Goal: Task Accomplishment & Management: Manage account settings

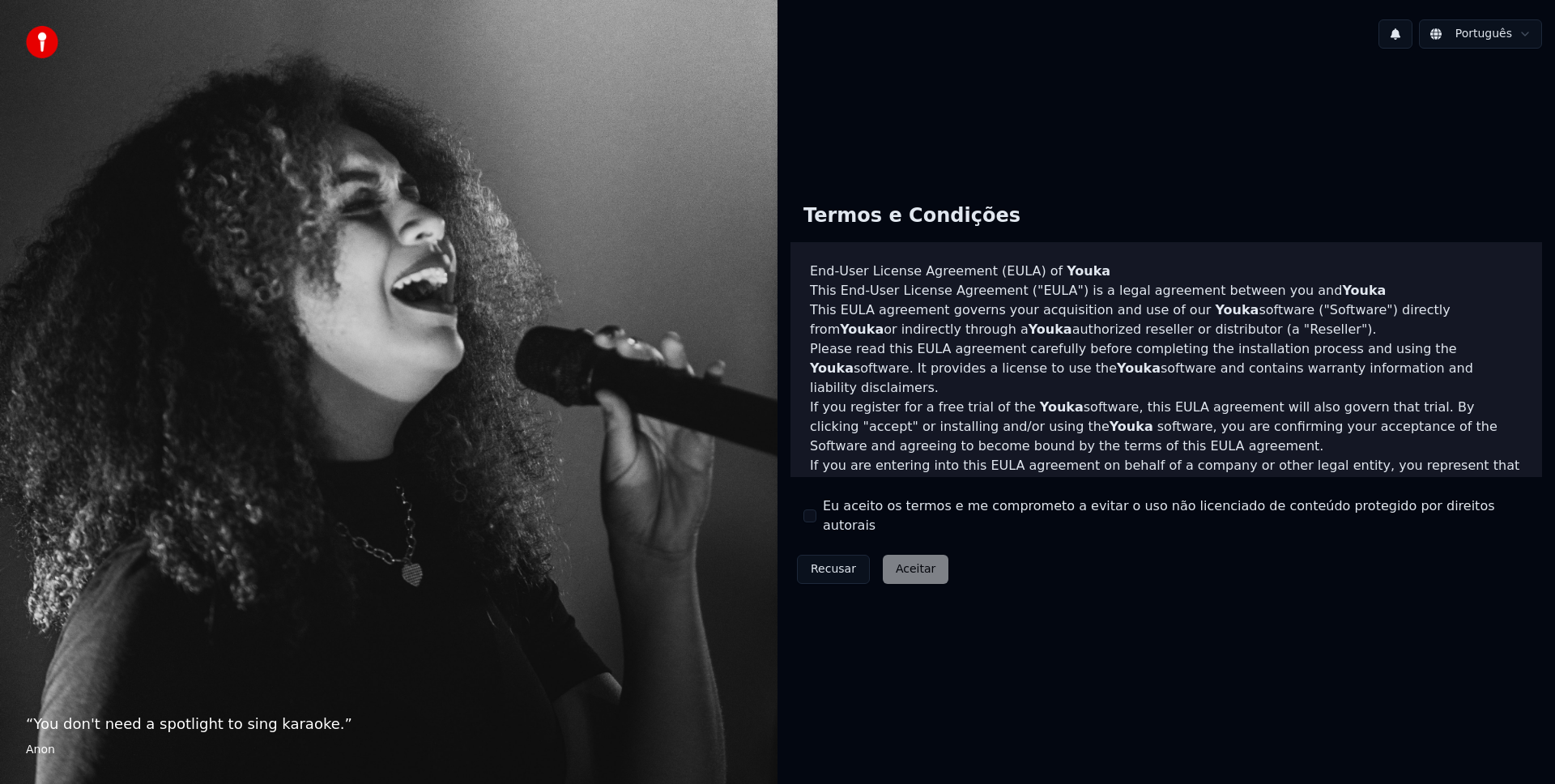
drag, startPoint x: 839, startPoint y: 517, endPoint x: 853, endPoint y: 529, distance: 18.4
click at [839, 517] on label "Eu aceito os termos e me comprometo a evitar o uso não licenciado de conteúdo p…" at bounding box center [1176, 515] width 706 height 39
click at [817, 517] on button "Eu aceito os termos e me comprometo a evitar o uso não licenciado de conteúdo p…" at bounding box center [810, 515] width 13 height 13
click at [888, 555] on button "Aceitar" at bounding box center [915, 570] width 65 height 29
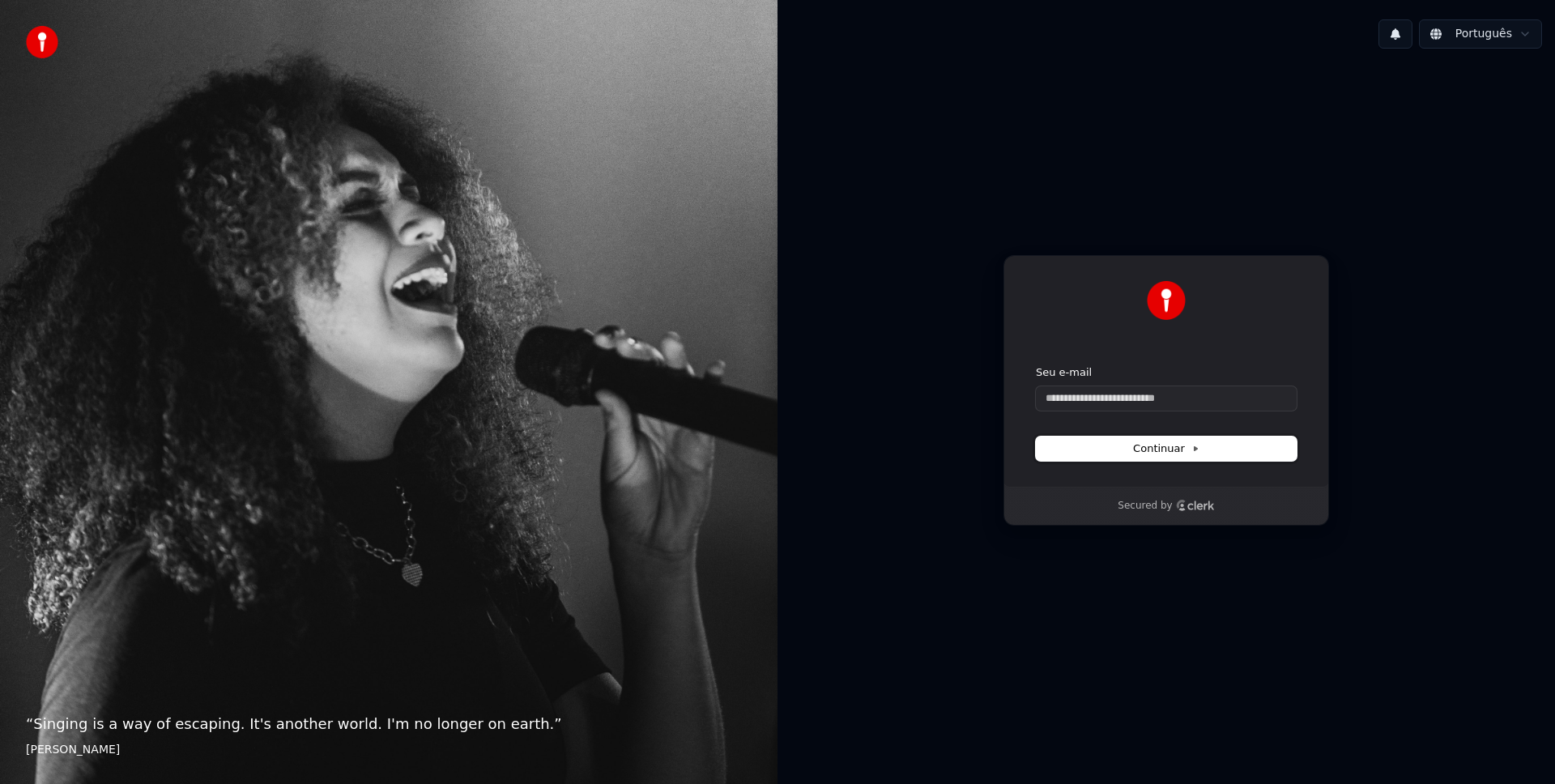
click at [1114, 452] on button "Continuar" at bounding box center [1166, 448] width 261 height 24
click at [1081, 393] on input "Seu e-mail" at bounding box center [1166, 398] width 261 height 24
click at [1080, 395] on input "Seu e-mail" at bounding box center [1166, 398] width 261 height 24
click at [1036, 365] on button "submit" at bounding box center [1036, 365] width 0 height 0
type input "**********"
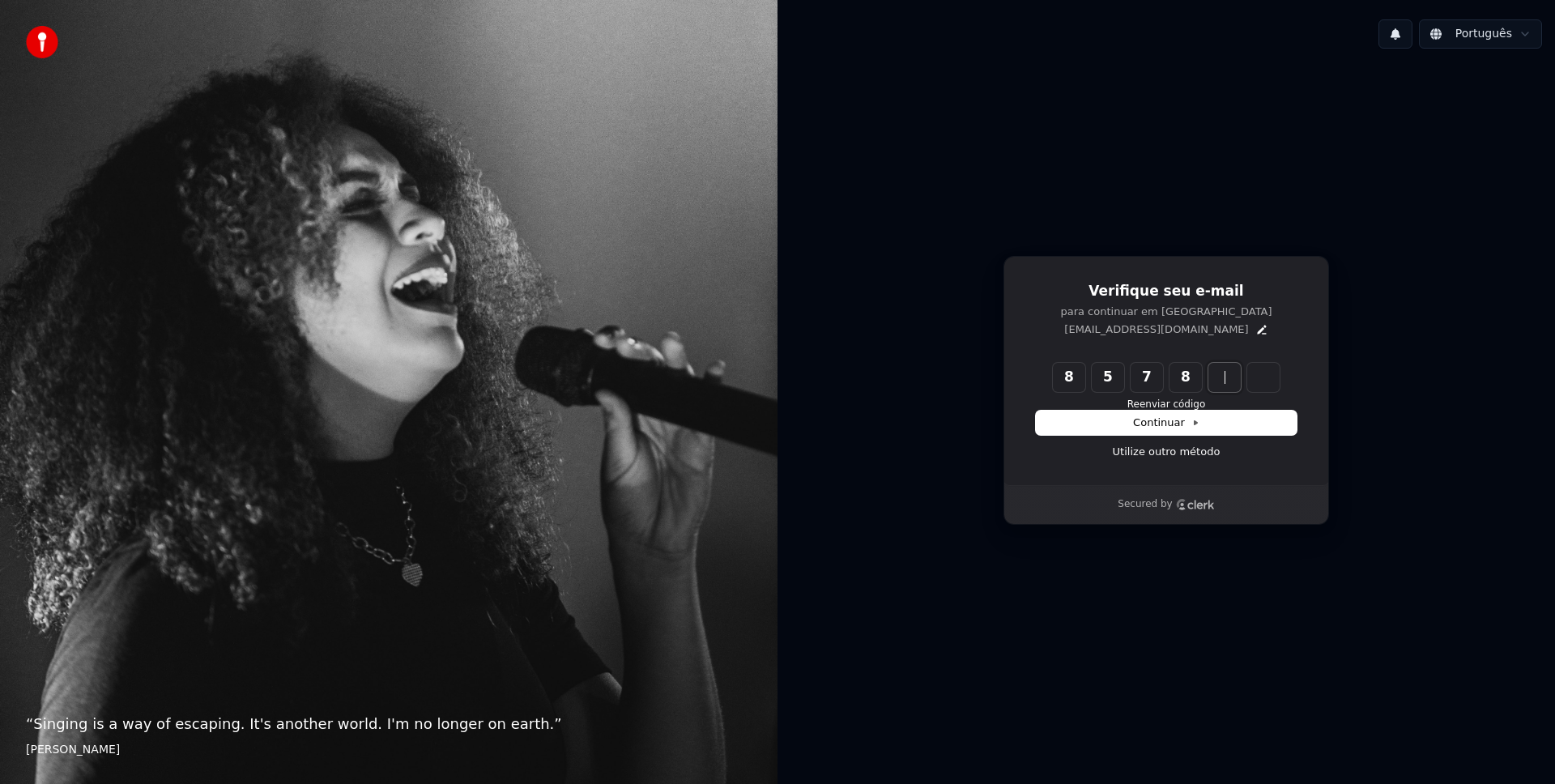
type input "******"
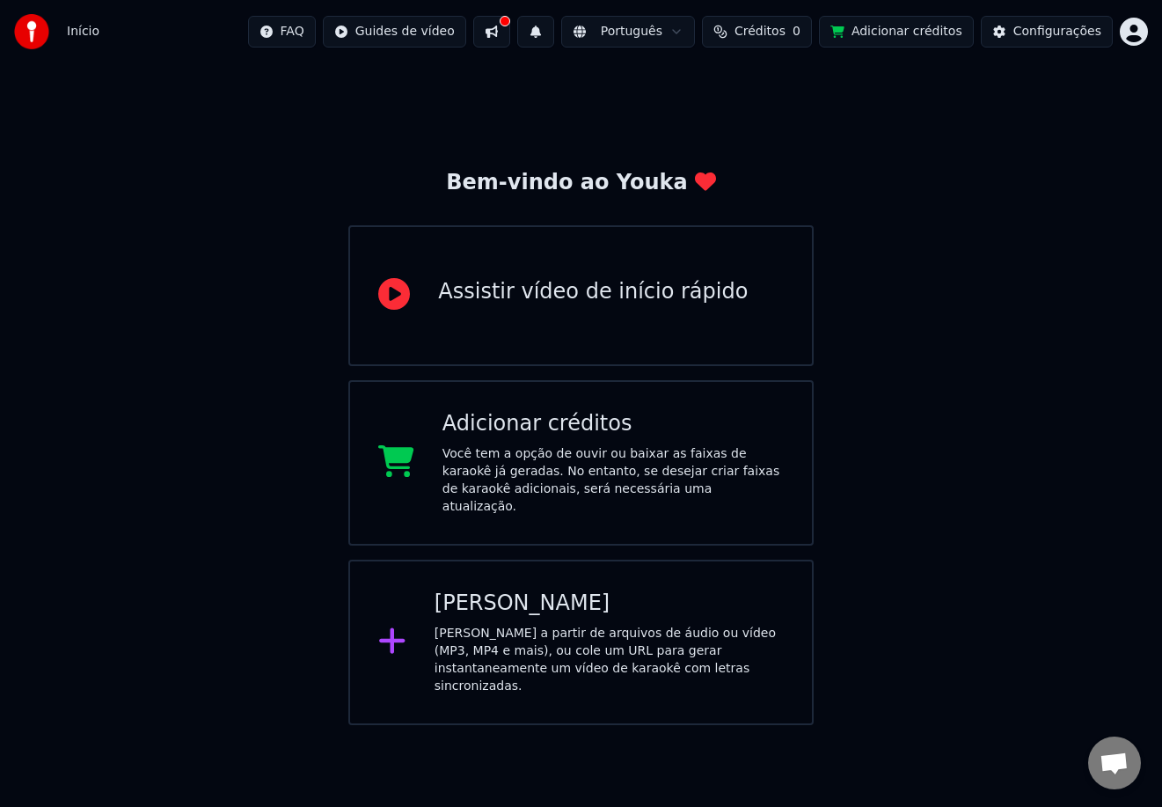
click at [636, 435] on div "Adicionar créditos" at bounding box center [613, 424] width 341 height 28
click at [507, 30] on button at bounding box center [491, 32] width 37 height 32
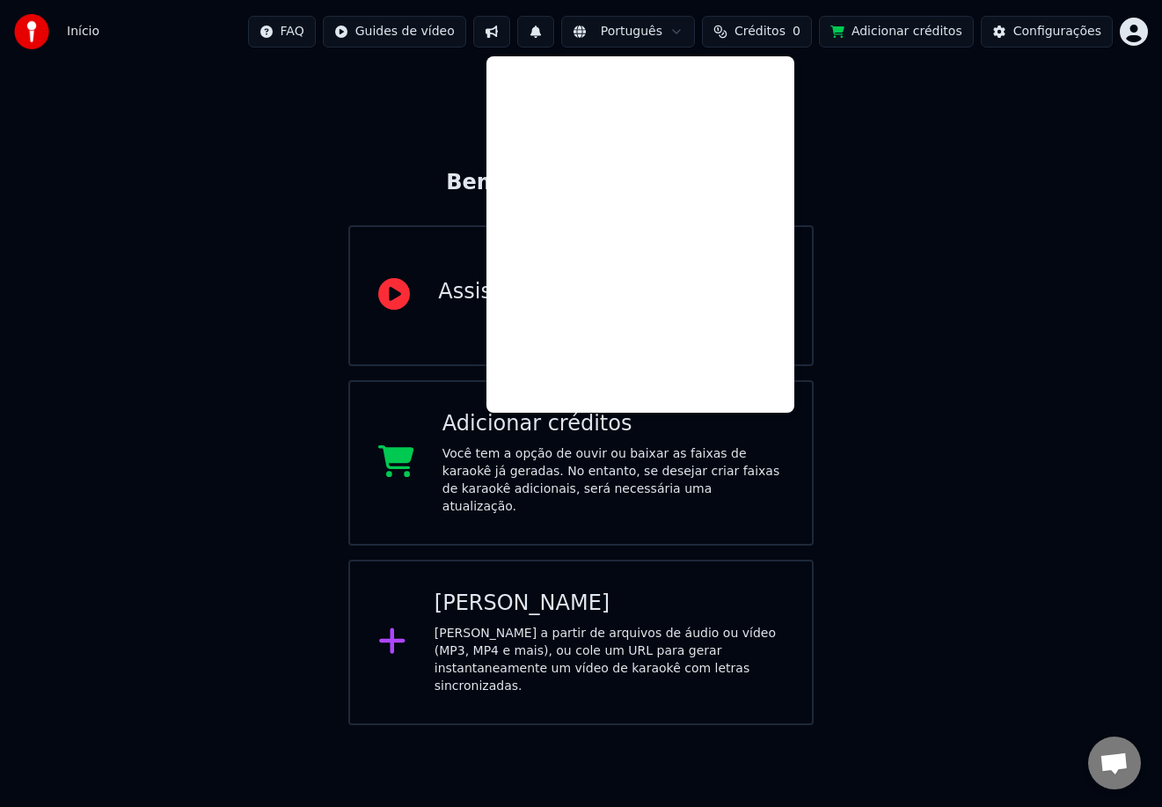
click at [502, 29] on button at bounding box center [491, 32] width 37 height 32
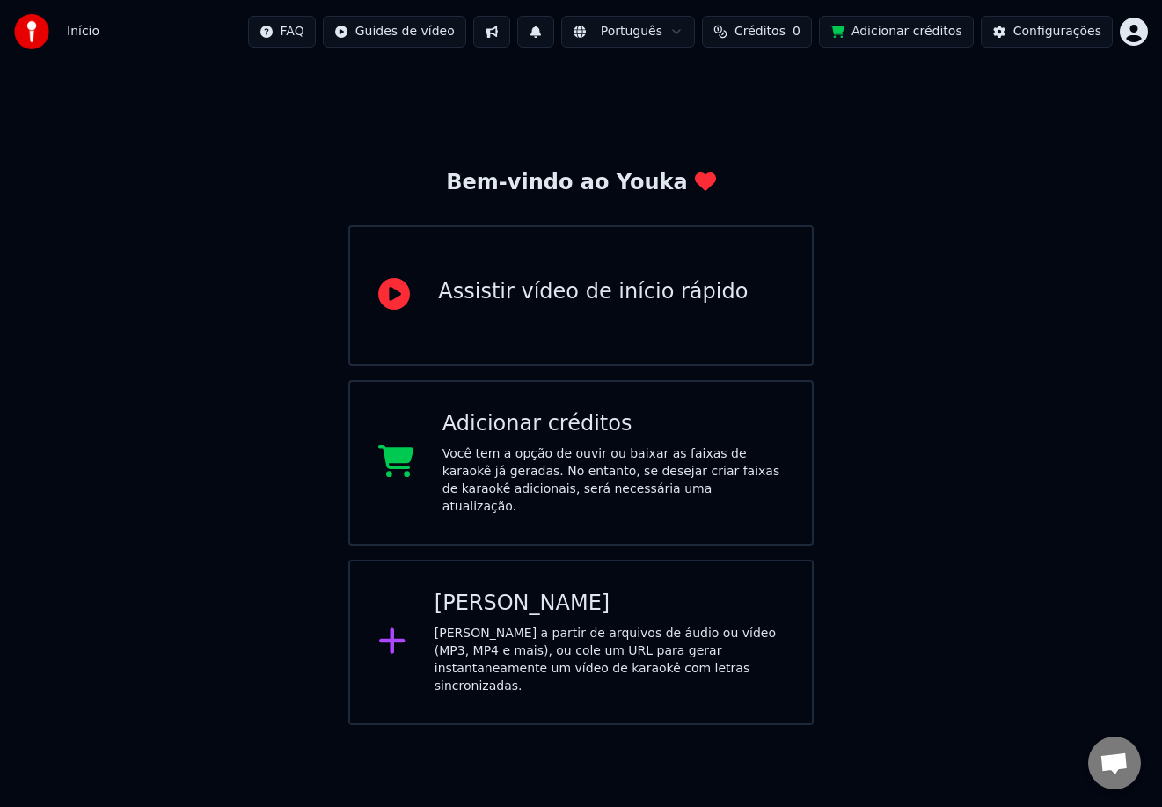
drag, startPoint x: 773, startPoint y: 72, endPoint x: 758, endPoint y: 69, distance: 15.4
click at [773, 72] on div "Bem-vindo ao Youka Assistir vídeo de início rápido Adicionar créditos Você tem …" at bounding box center [581, 394] width 1162 height 662
click at [1125, 29] on html "Início FAQ Guides de vídeo Português Créditos 0 Adicionar créditos Configuraçõe…" at bounding box center [581, 362] width 1162 height 725
click at [536, 573] on html "Início FAQ Guides de vídeo Português Créditos 0 Adicionar créditos Configuraçõe…" at bounding box center [581, 362] width 1162 height 725
click at [537, 590] on div "Criar Karaokê" at bounding box center [609, 604] width 349 height 28
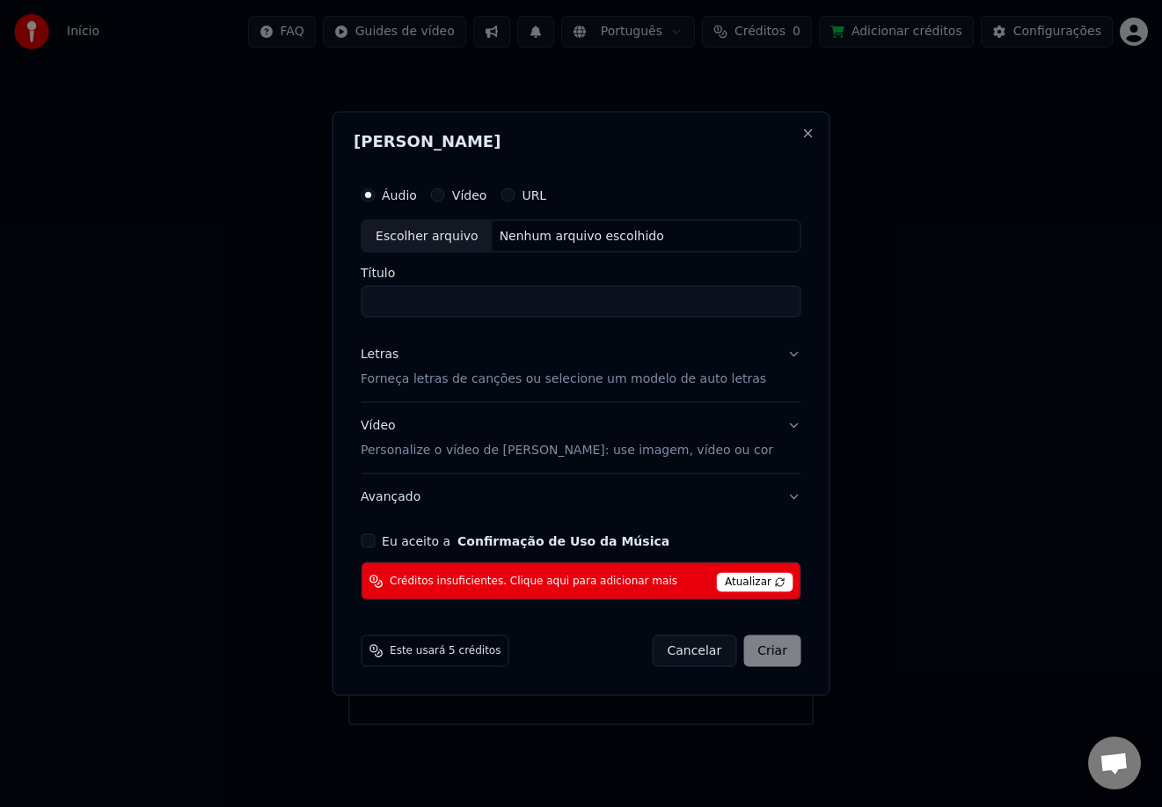
drag, startPoint x: 802, startPoint y: 131, endPoint x: 781, endPoint y: 132, distance: 21.1
click at [802, 132] on div "Criar Karaokê Áudio Vídeo URL Escolher arquivo Nenhum arquivo escolhido Título …" at bounding box center [581, 403] width 499 height 585
click at [805, 130] on div "Criar Karaokê Áudio Vídeo URL Escolher arquivo Nenhum arquivo escolhido Título …" at bounding box center [581, 403] width 499 height 585
click at [783, 123] on div "Criar Karaokê Áudio Vídeo URL Escolher arquivo Nenhum arquivo escolhido Título …" at bounding box center [581, 403] width 499 height 585
drag, startPoint x: 793, startPoint y: 136, endPoint x: 797, endPoint y: 149, distance: 13.1
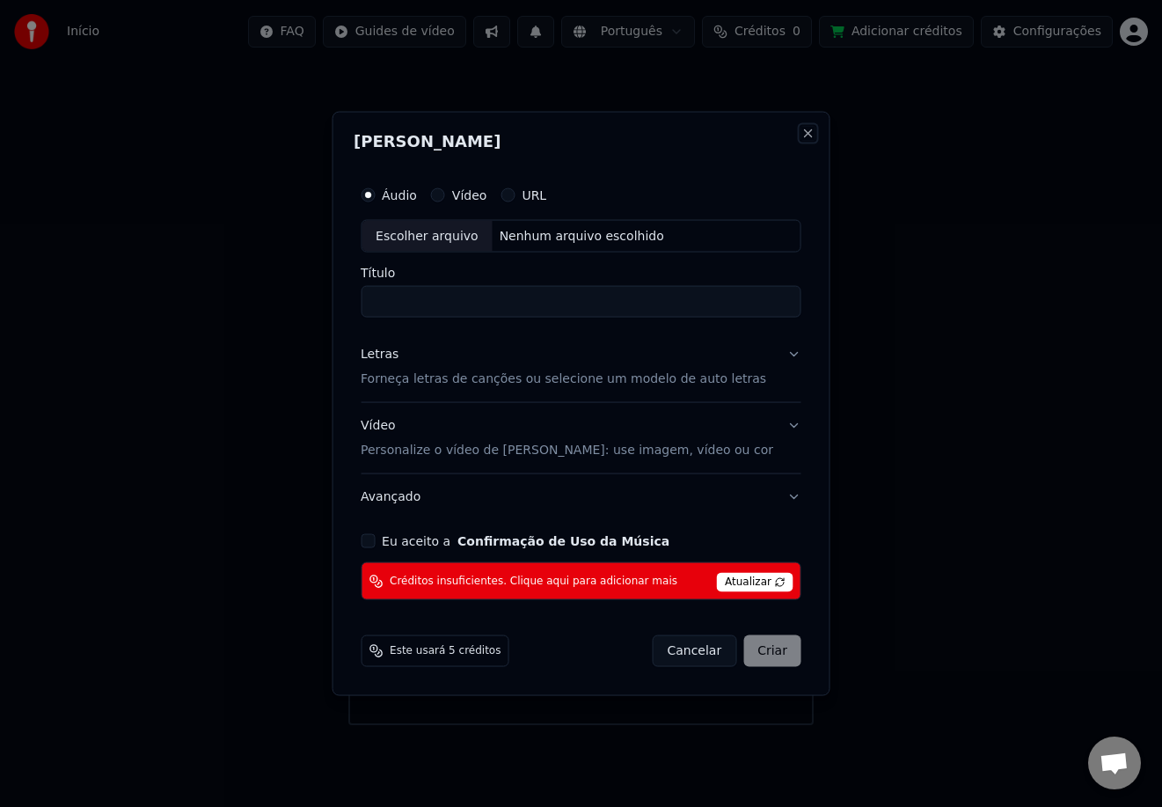
click at [802, 136] on button "Close" at bounding box center [809, 133] width 14 height 14
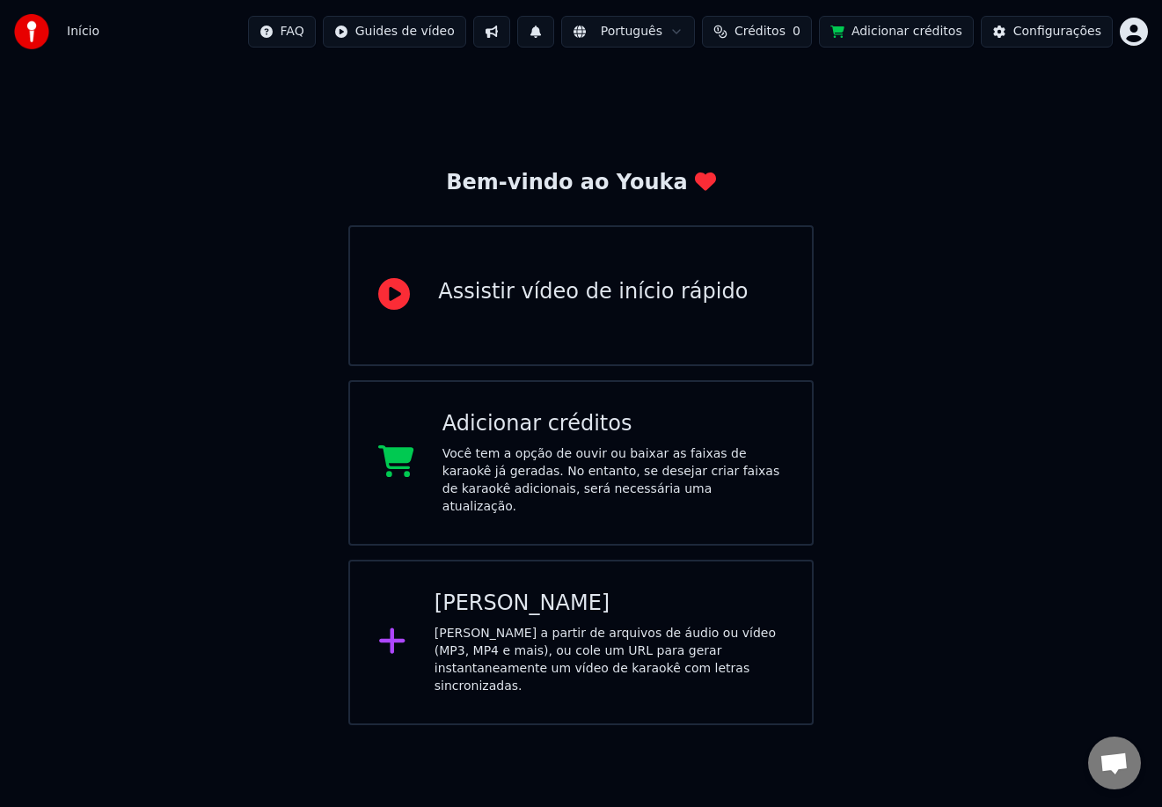
drag, startPoint x: 866, startPoint y: 273, endPoint x: 854, endPoint y: 279, distance: 13.0
click at [866, 273] on div "Bem-vindo ao Youka Assistir vídeo de início rápido Adicionar créditos Você tem …" at bounding box center [581, 394] width 1162 height 662
click at [1019, 31] on div "Configurações" at bounding box center [1058, 32] width 88 height 18
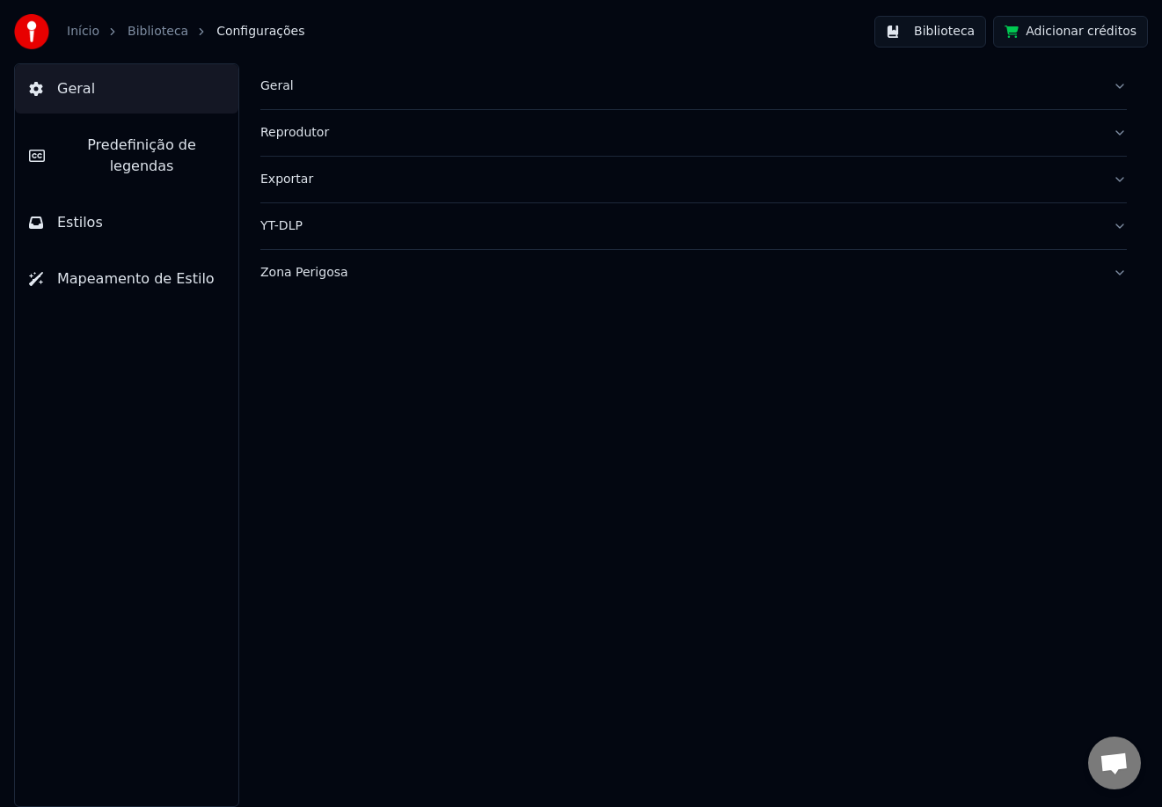
click at [98, 33] on div "Início" at bounding box center [93, 32] width 52 height 18
click at [142, 28] on link "Biblioteca" at bounding box center [158, 32] width 61 height 18
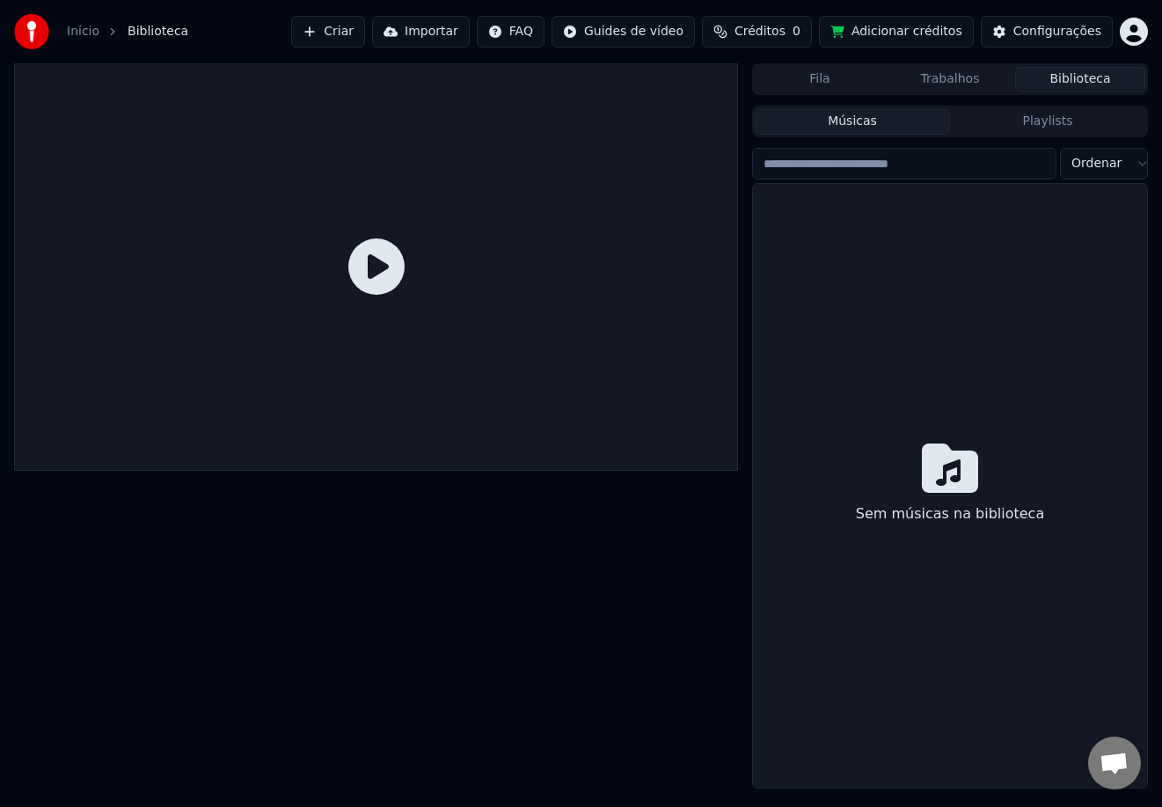
click at [149, 23] on span "Biblioteca" at bounding box center [158, 32] width 61 height 18
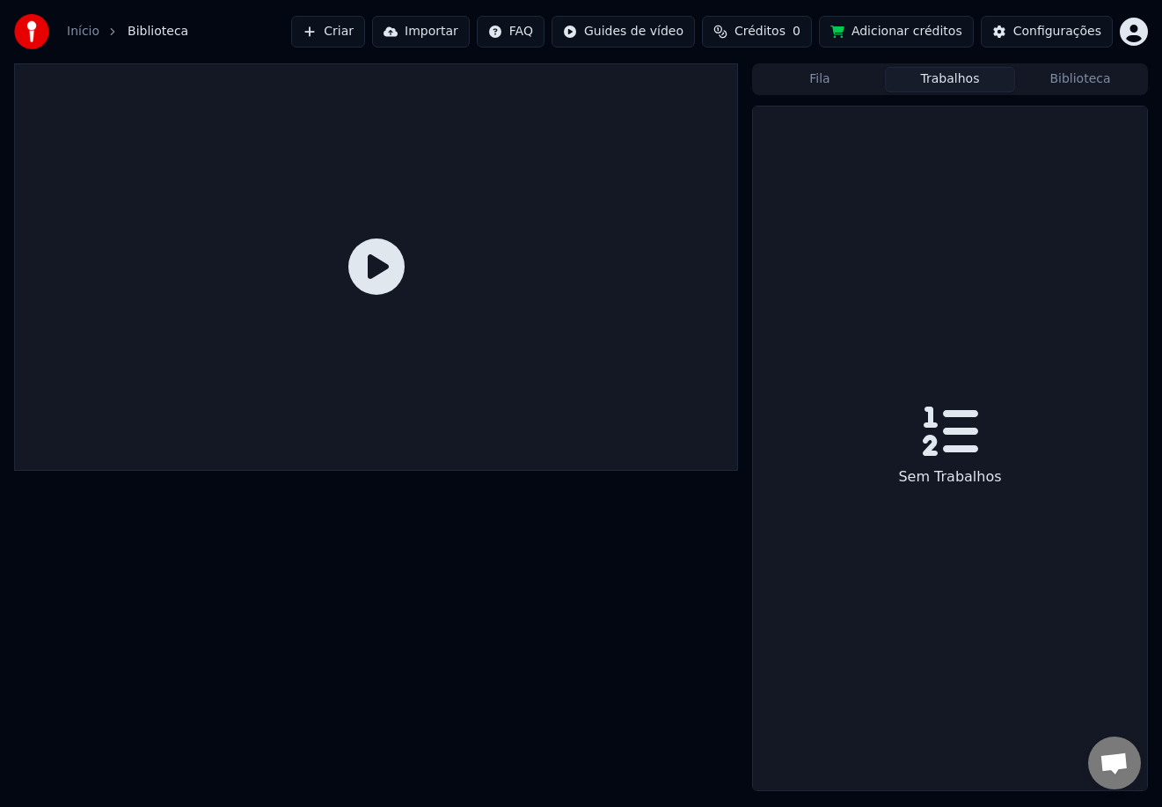
click at [950, 79] on button "Trabalhos" at bounding box center [950, 80] width 130 height 26
click at [846, 71] on button "Fila" at bounding box center [820, 80] width 130 height 26
click at [935, 86] on button "Trabalhos" at bounding box center [950, 80] width 130 height 26
click at [1051, 78] on button "Biblioteca" at bounding box center [1080, 80] width 130 height 26
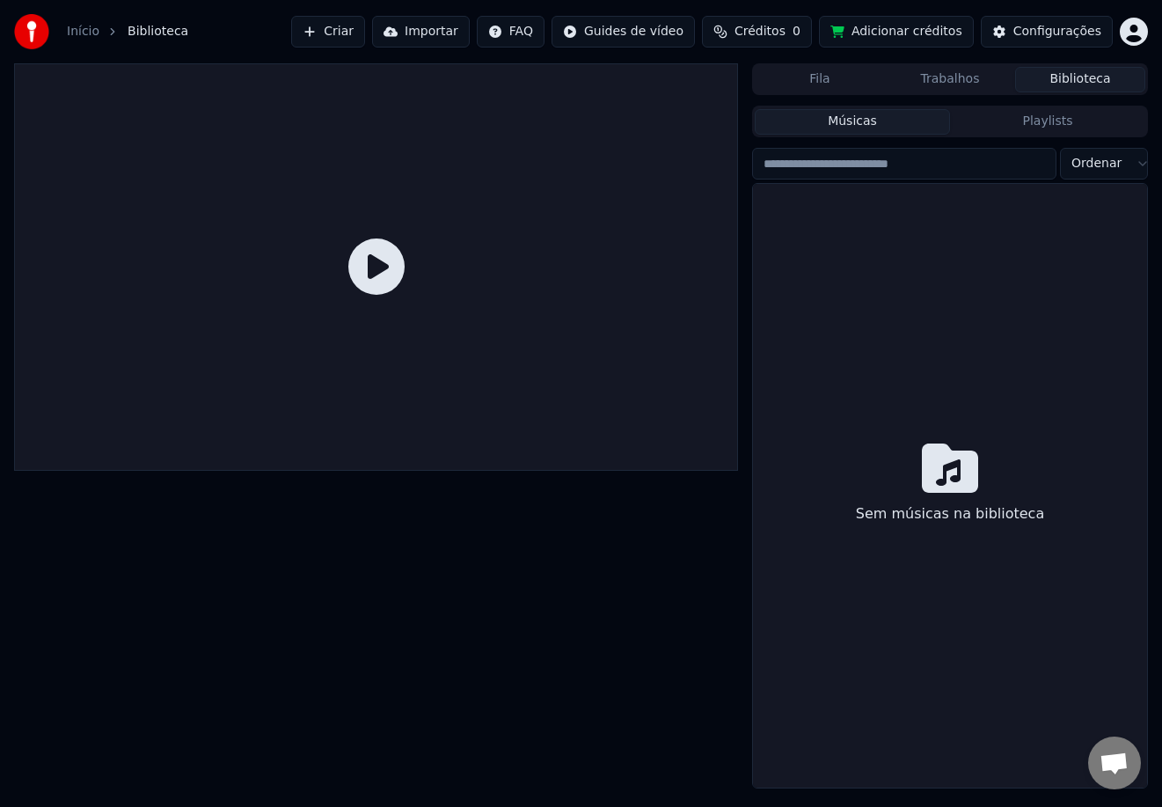
click at [1130, 33] on html "Início Biblioteca Criar Importar FAQ Guides de vídeo Créditos 0 Adicionar crédi…" at bounding box center [581, 403] width 1162 height 807
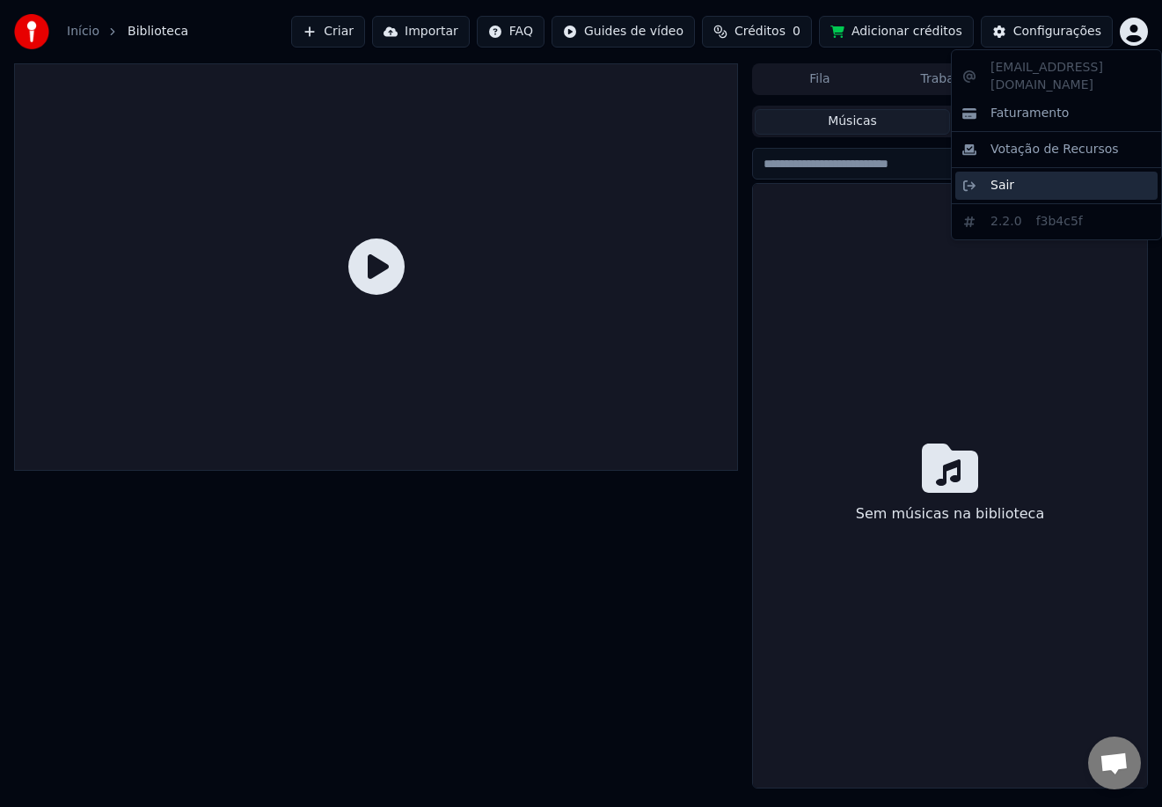
click at [1007, 177] on span "Sair" at bounding box center [1003, 186] width 24 height 18
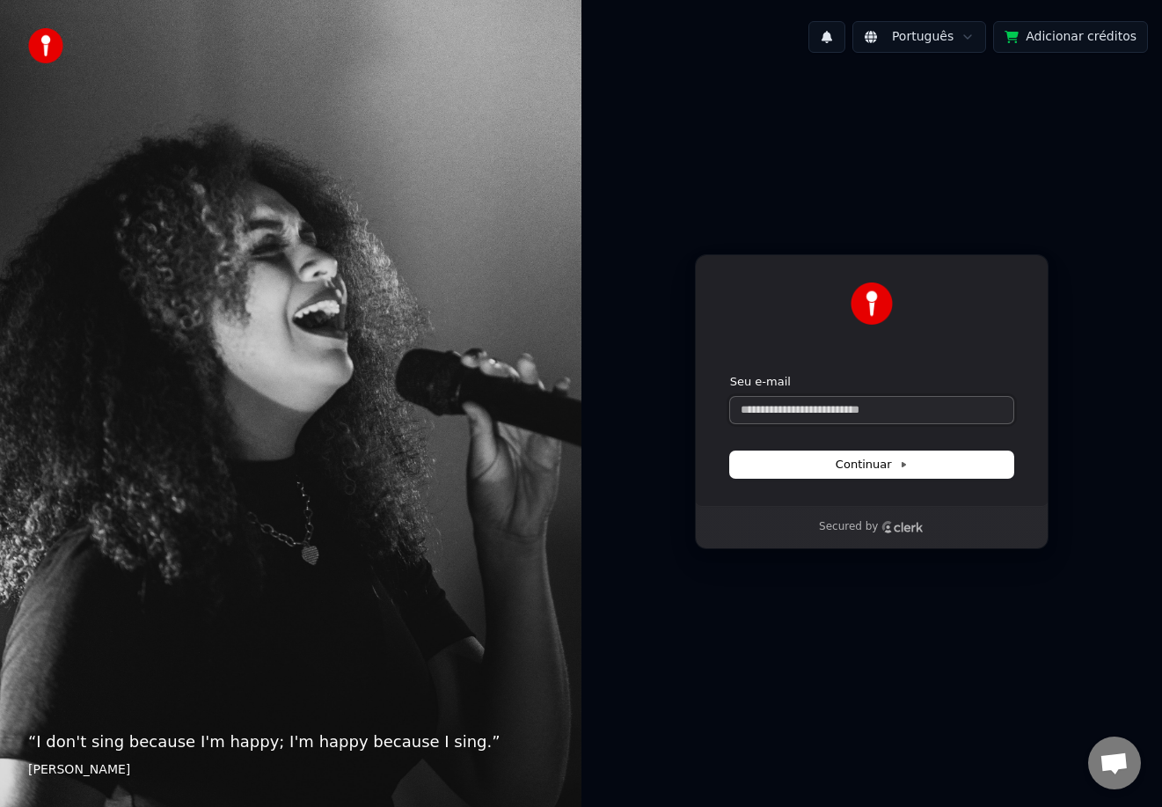
click at [813, 408] on input "Seu e-mail" at bounding box center [871, 410] width 283 height 26
click at [810, 409] on input "Seu e-mail" at bounding box center [871, 410] width 283 height 26
click at [873, 465] on span "Continuar" at bounding box center [872, 465] width 72 height 16
type input "**********"
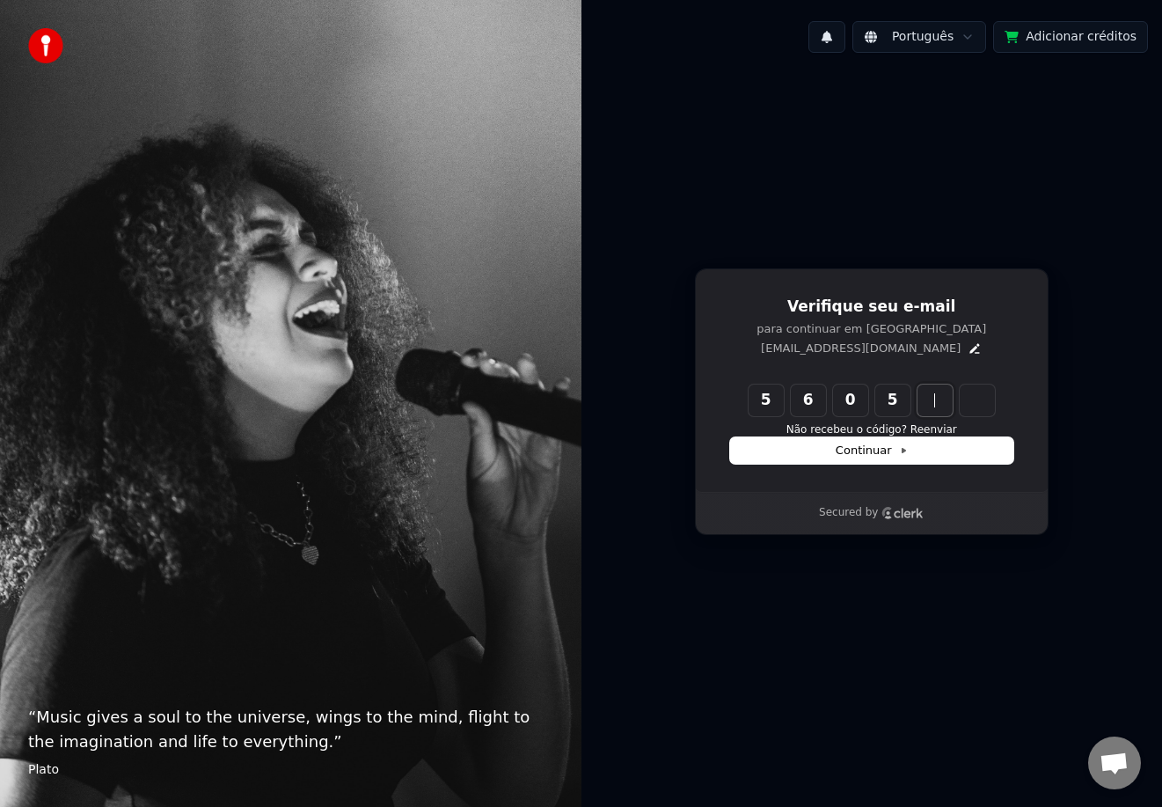
type input "******"
